Goal: Information Seeking & Learning: Learn about a topic

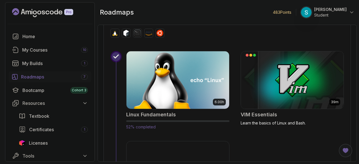
scroll to position [246, 0]
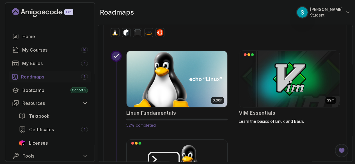
click at [194, 88] on img at bounding box center [177, 78] width 106 height 59
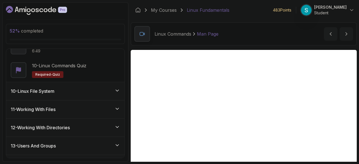
scroll to position [398, 0]
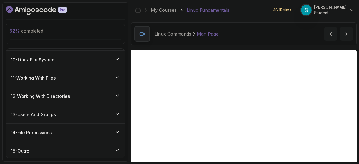
click at [92, 75] on div "11 - Working With Files" at bounding box center [66, 78] width 110 height 7
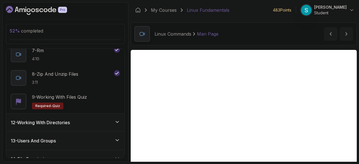
scroll to position [357, 0]
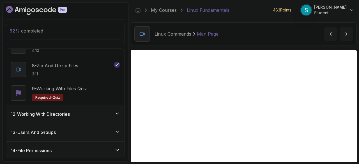
click at [81, 111] on div "12 - Working With Directories" at bounding box center [66, 114] width 110 height 7
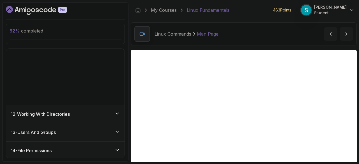
scroll to position [162, 0]
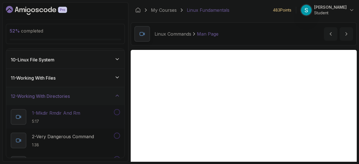
click at [73, 110] on p "1 - Mkdir Rmdir And Rm" at bounding box center [56, 113] width 48 height 7
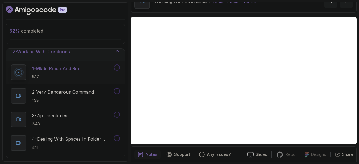
scroll to position [24, 0]
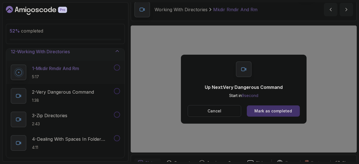
click at [210, 109] on p "Cancel" at bounding box center [215, 111] width 14 height 6
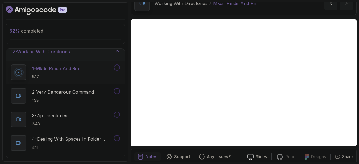
scroll to position [31, 0]
